Goal: Information Seeking & Learning: Learn about a topic

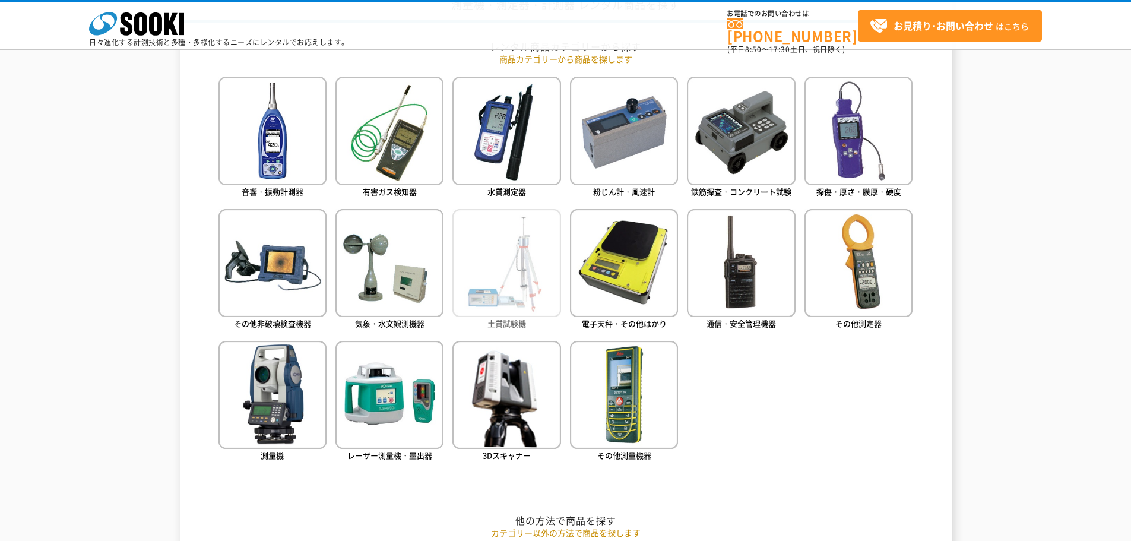
scroll to position [594, 0]
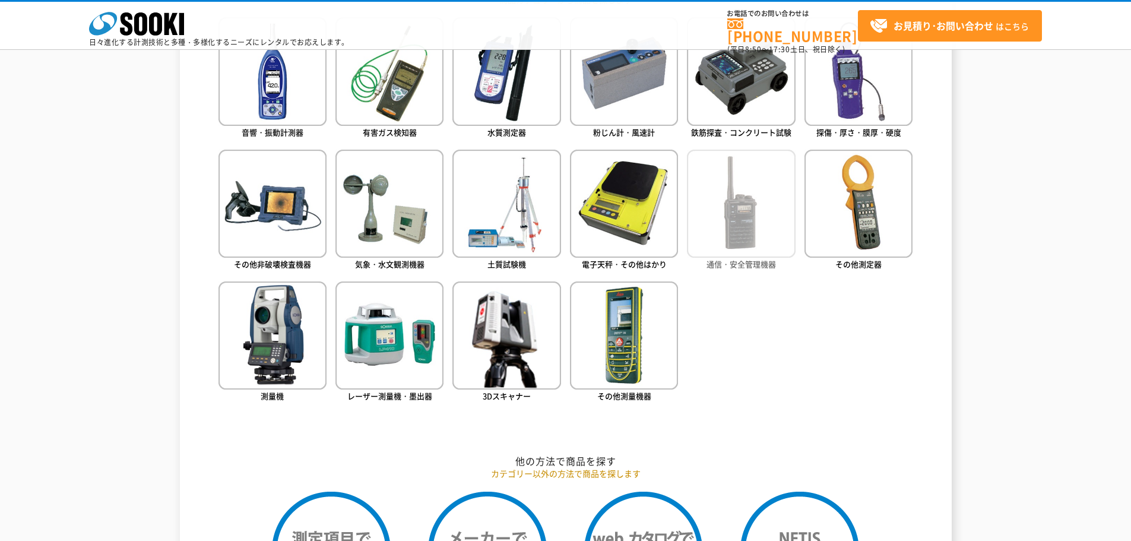
click at [751, 224] on img at bounding box center [741, 204] width 108 height 108
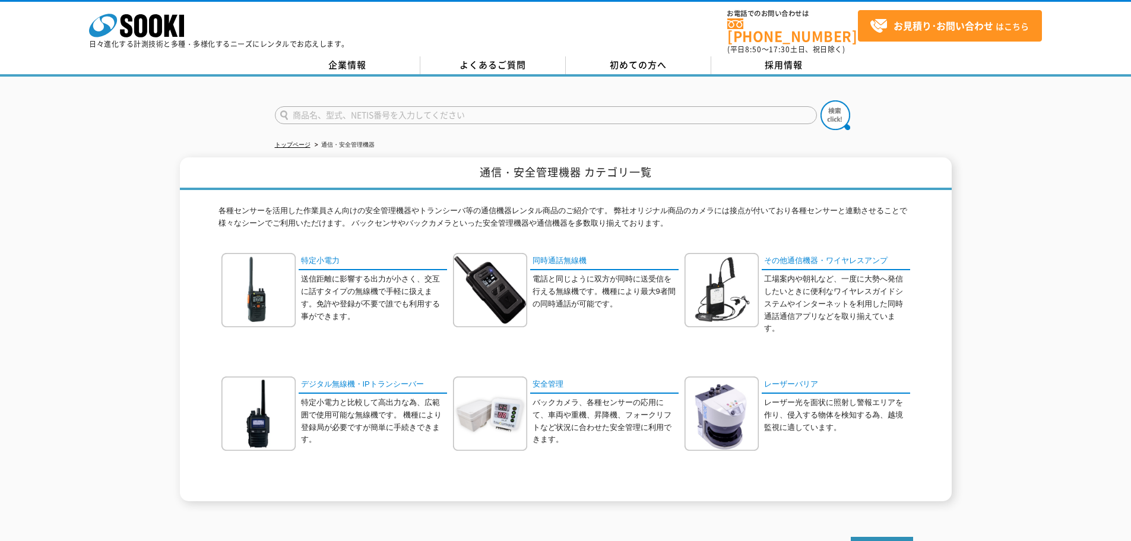
scroll to position [59, 0]
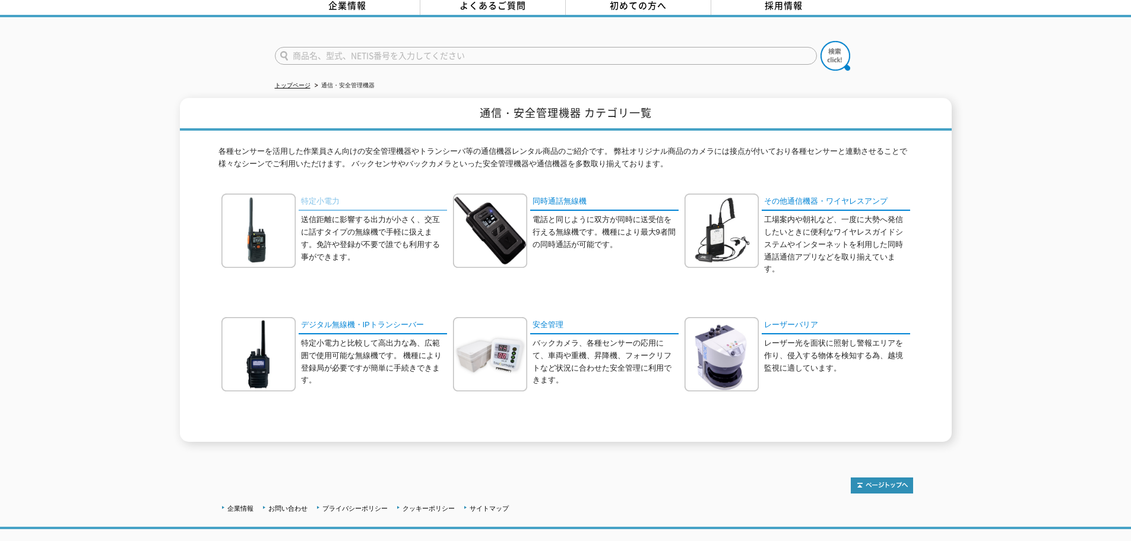
click at [324, 194] on link "特定小電力" at bounding box center [373, 202] width 148 height 17
click at [569, 198] on link "同時通話無線機" at bounding box center [604, 202] width 148 height 17
click at [372, 317] on link "デジタル無線機・IPトランシーバー" at bounding box center [373, 325] width 148 height 17
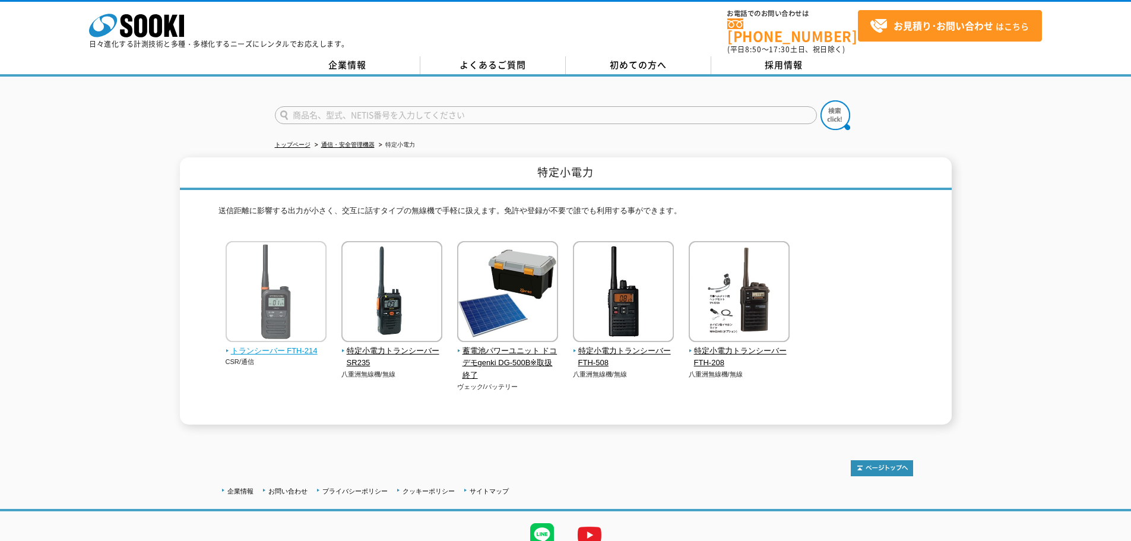
click at [297, 345] on span "トランシーバー FTH-214" at bounding box center [277, 351] width 102 height 12
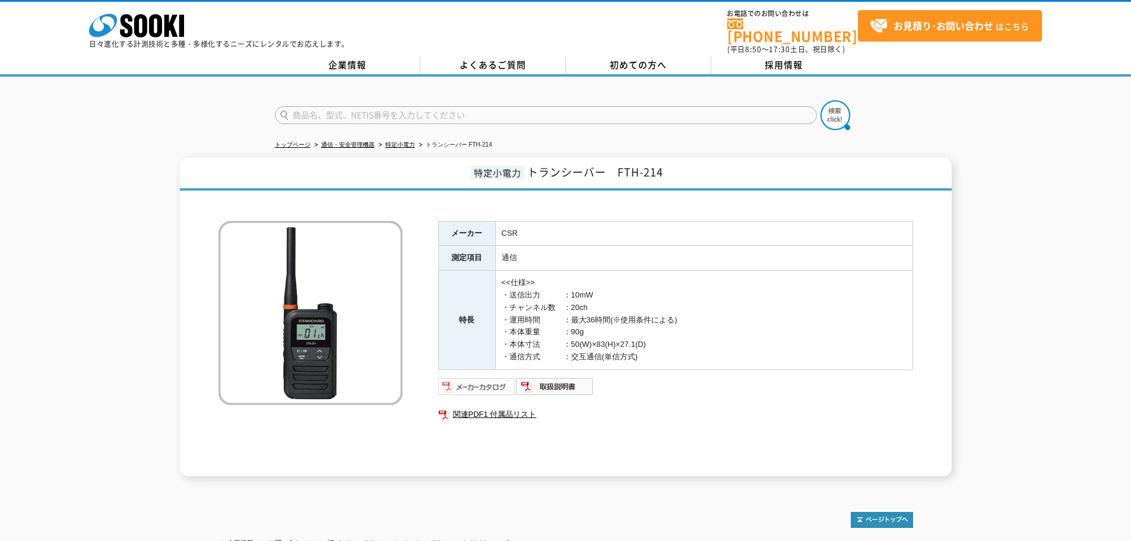
click at [492, 383] on img at bounding box center [477, 386] width 78 height 19
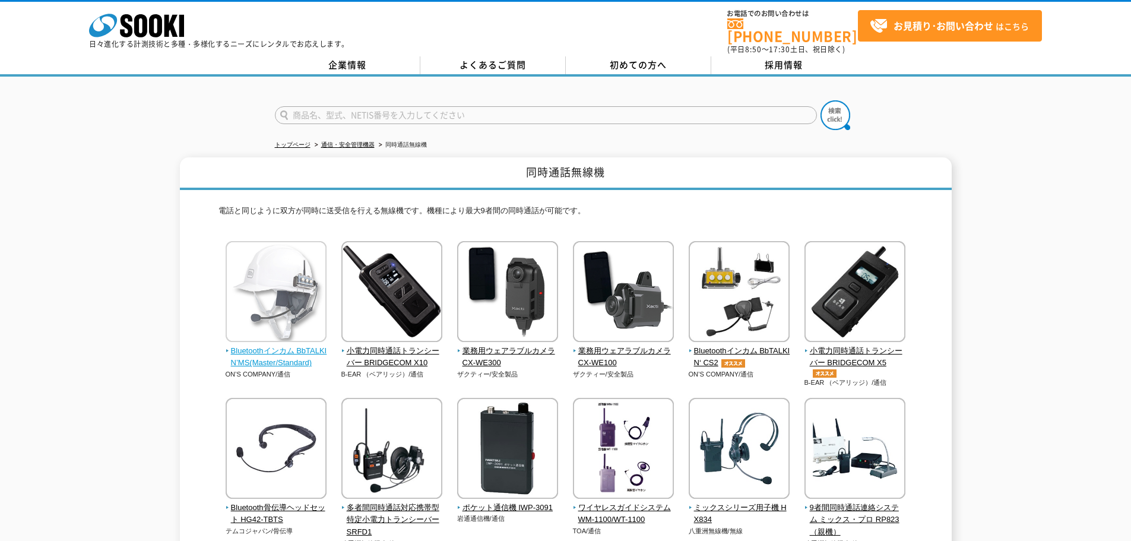
scroll to position [59, 0]
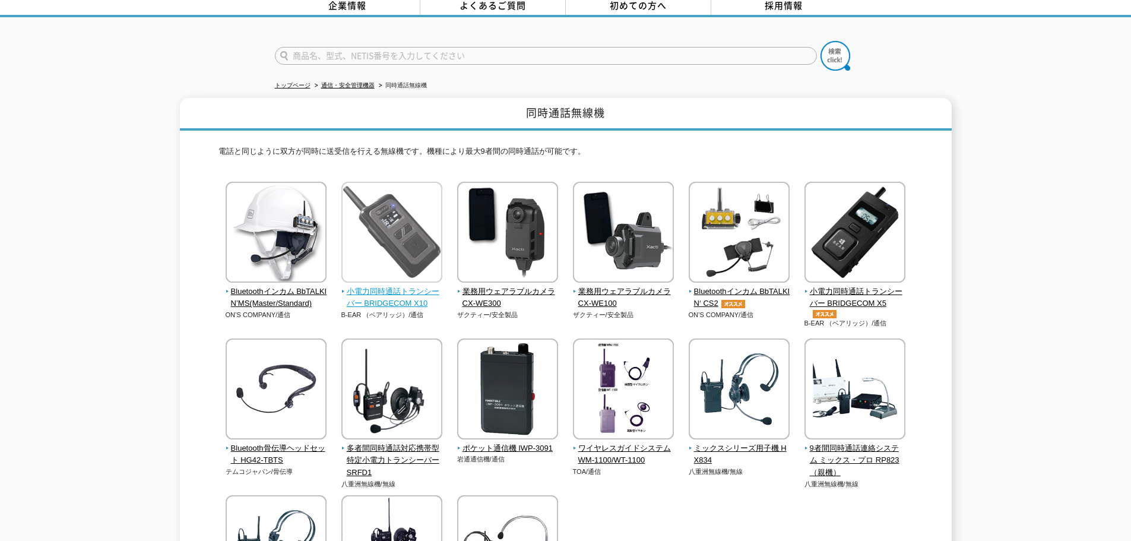
click at [410, 288] on span "小電力同時通話トランシーバー BRIDGECOM X10" at bounding box center [392, 298] width 102 height 25
click at [402, 293] on span "小電力同時通話トランシーバー BRIDGECOM X10" at bounding box center [392, 298] width 102 height 25
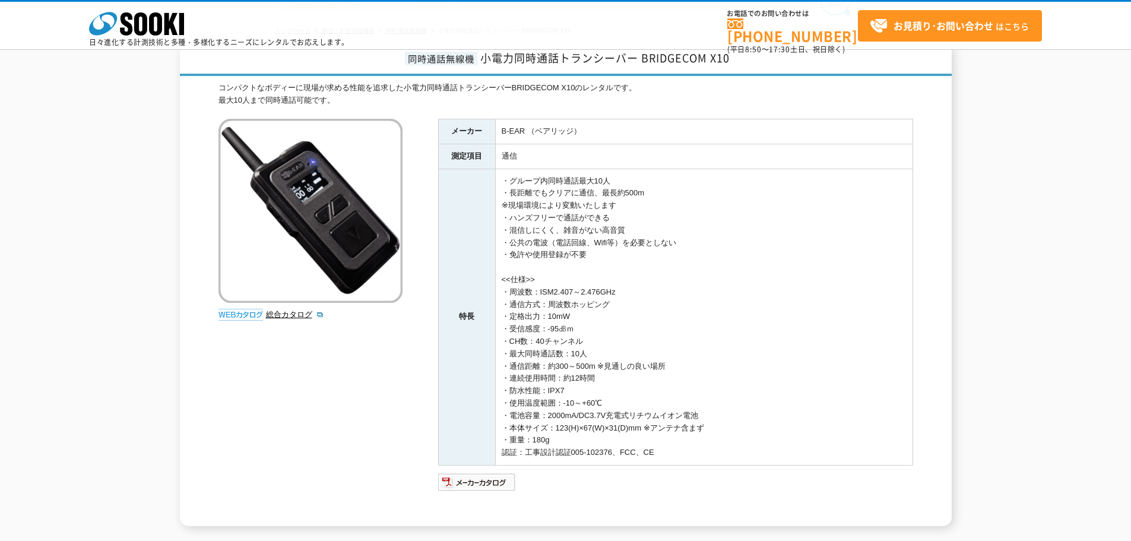
scroll to position [119, 0]
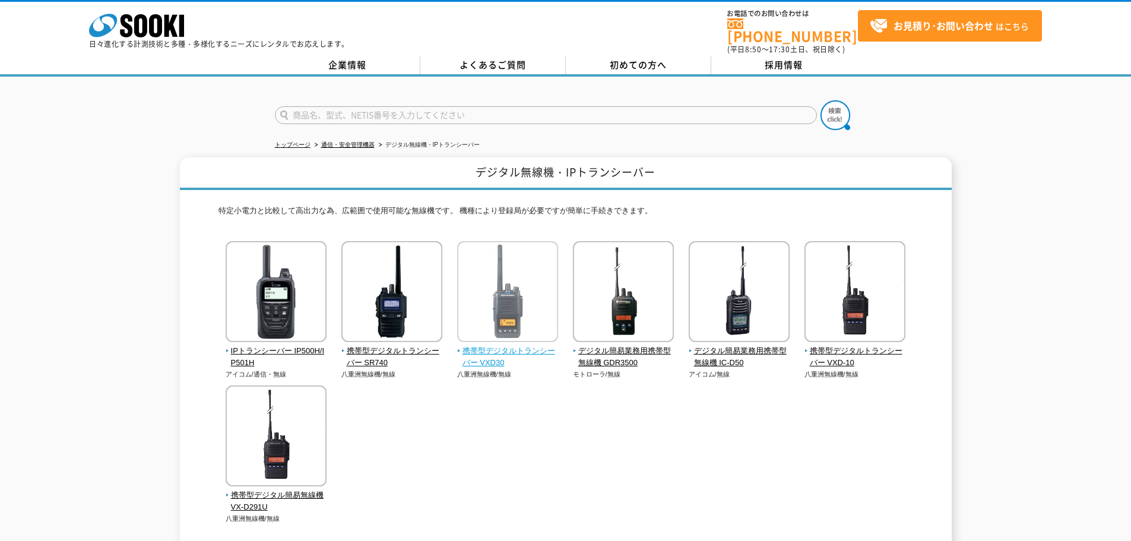
scroll to position [59, 0]
